Goal: Task Accomplishment & Management: Use online tool/utility

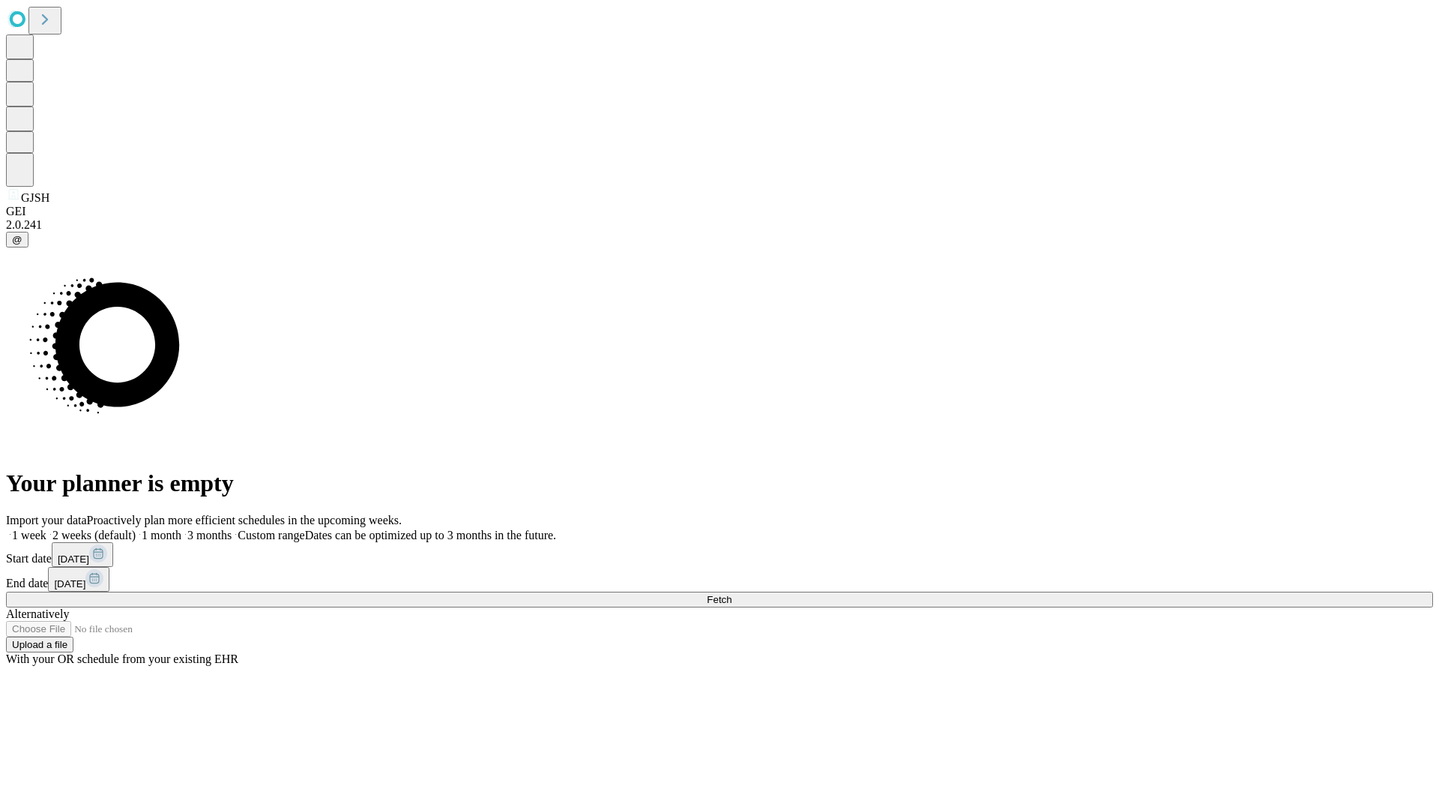
click at [732, 594] on span "Fetch" at bounding box center [719, 599] width 25 height 11
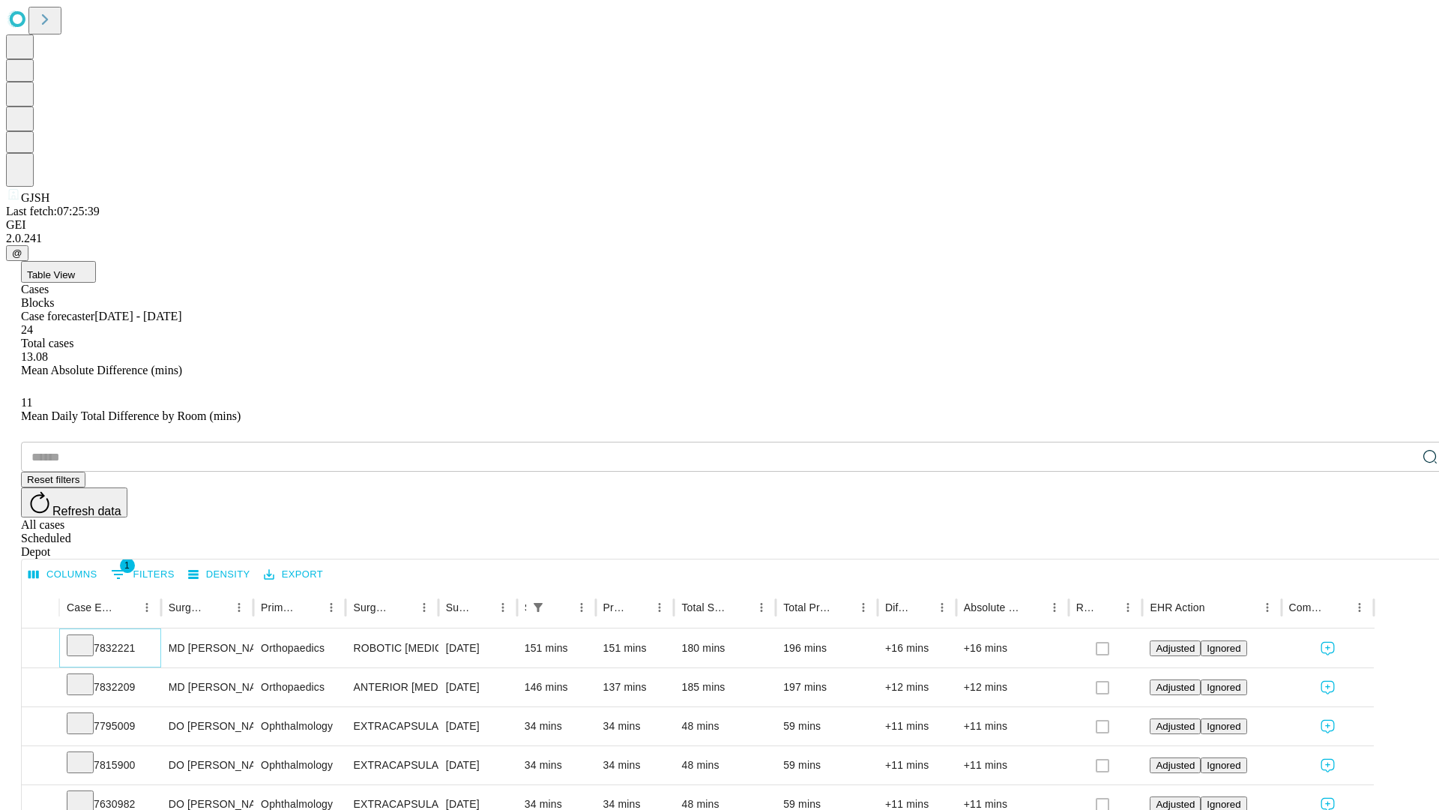
click at [88, 636] on icon at bounding box center [80, 643] width 15 height 15
